Goal: Information Seeking & Learning: Learn about a topic

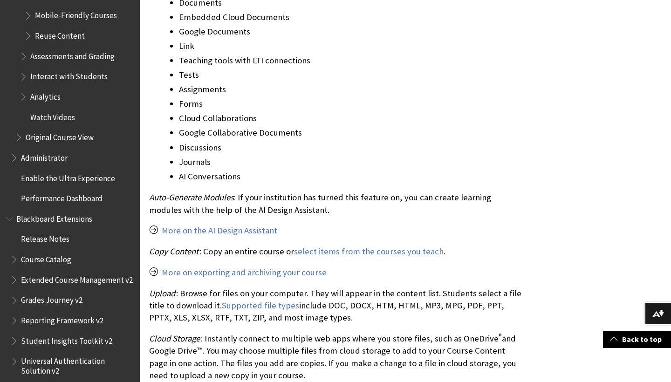
scroll to position [1652, 0]
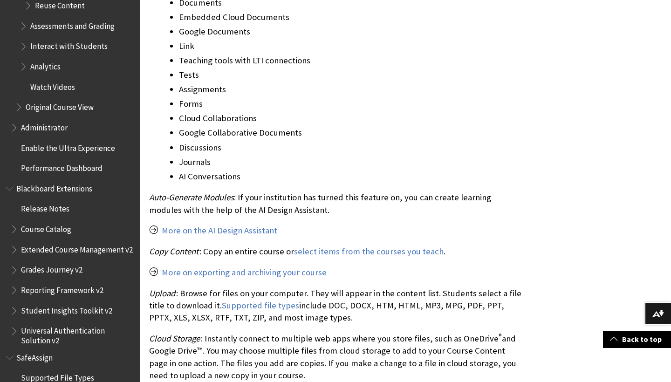
click at [68, 282] on span "Reporting Framework v2" at bounding box center [62, 288] width 83 height 13
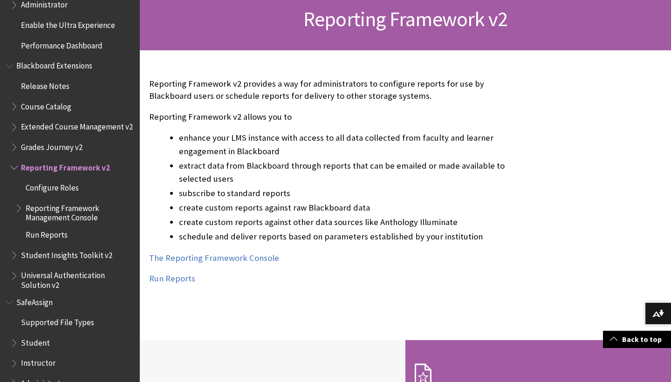
scroll to position [152, 0]
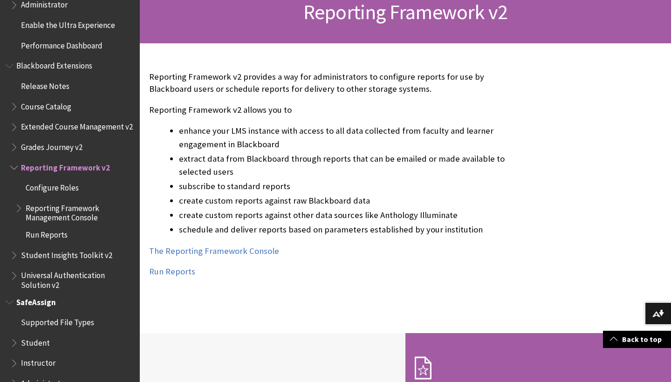
click at [16, 335] on span "Book outline for Blackboard SafeAssign" at bounding box center [15, 341] width 10 height 12
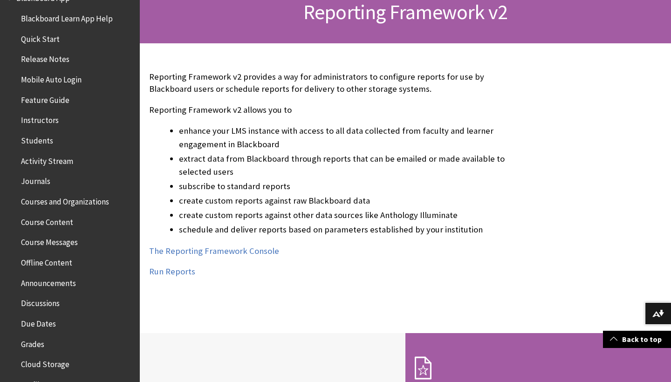
scroll to position [99, 0]
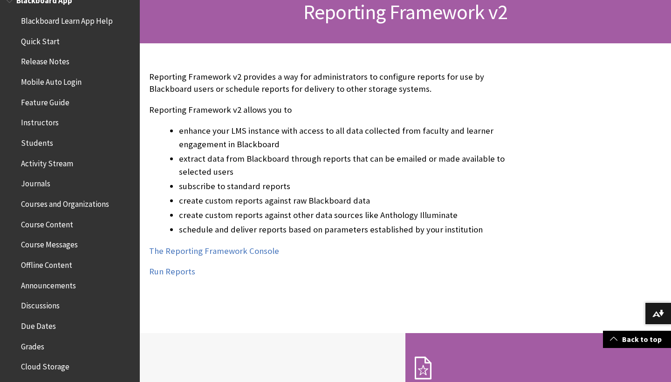
click at [50, 138] on span "Students" at bounding box center [37, 141] width 32 height 13
